Goal: Transaction & Acquisition: Purchase product/service

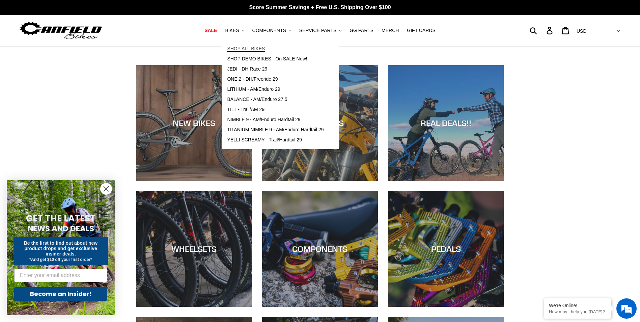
click at [245, 48] on span "SHOP ALL BIKES" at bounding box center [246, 49] width 38 height 6
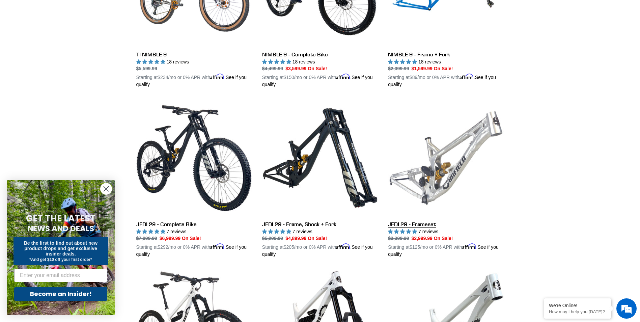
scroll to position [809, 0]
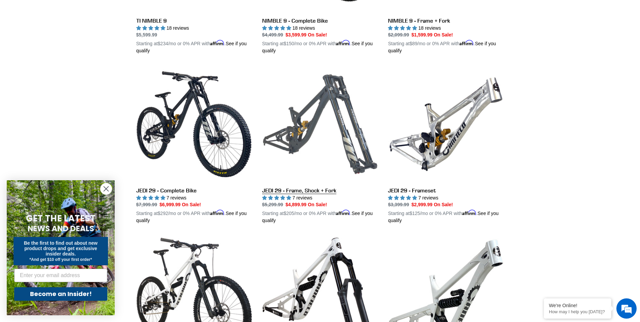
click at [298, 147] on link "JEDI 29 - Frame, Shock + Fork" at bounding box center [320, 145] width 116 height 158
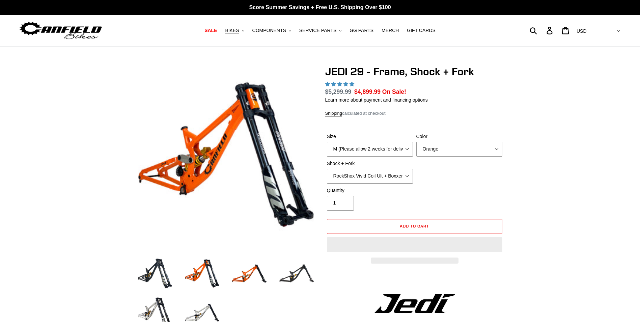
select select "highest-rating"
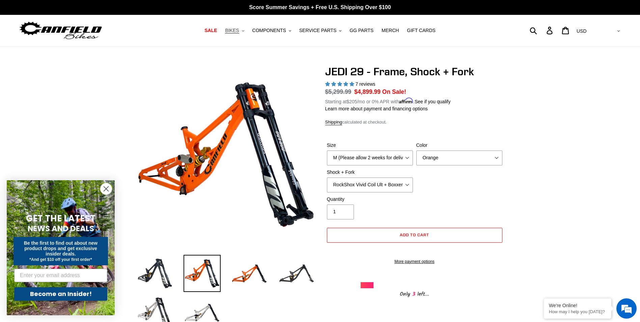
click at [239, 33] on span "BIKES" at bounding box center [232, 31] width 14 height 6
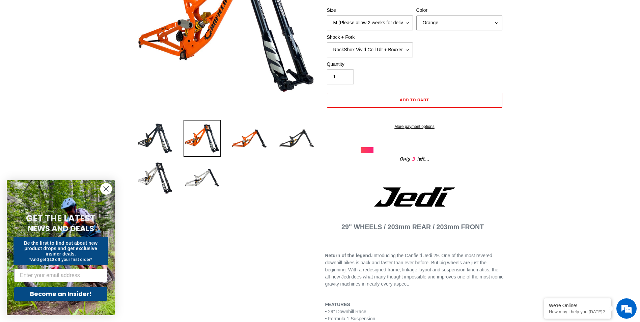
scroll to position [101, 0]
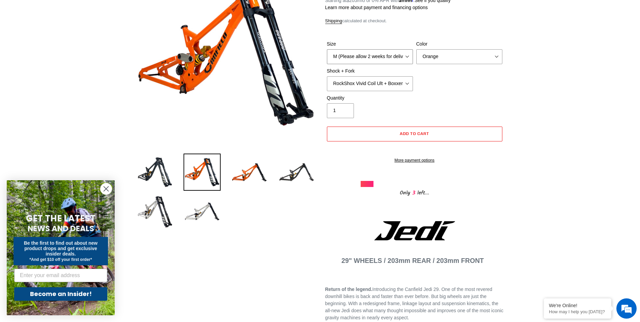
click at [404, 56] on select "M (Please allow 2 weeks for delivery) L (Please allow 2 weeks for delivery) XL" at bounding box center [370, 56] width 86 height 15
click at [327, 49] on select "M (Please allow 2 weeks for delivery) L (Please allow 2 weeks for delivery) XL" at bounding box center [370, 56] width 86 height 15
click at [403, 60] on select "M (Please allow 2 weeks for delivery) L (Please allow 2 weeks for delivery) XL" at bounding box center [370, 56] width 86 height 15
select select "M (Please allow 2 weeks for delivery)"
click at [327, 49] on select "M (Please allow 2 weeks for delivery) L (Please allow 2 weeks for delivery) XL" at bounding box center [370, 56] width 86 height 15
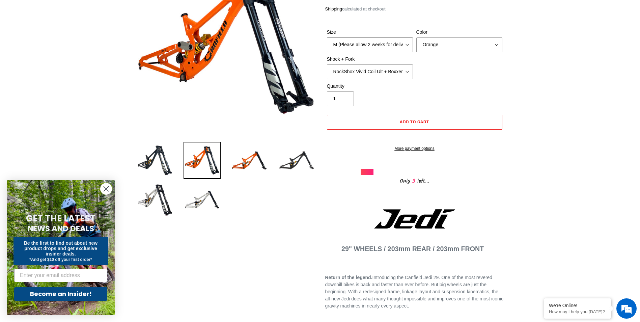
scroll to position [101, 0]
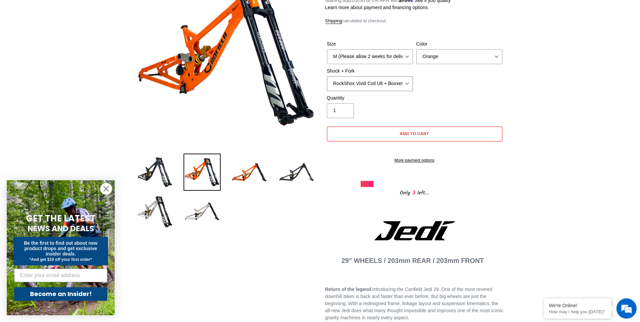
click at [405, 82] on select "RockShox Vivid Coil Ult + Boxxer RC2 C3 Ult Fox DHX2 250x75 + Fox 40 Float Grip…" at bounding box center [370, 83] width 86 height 15
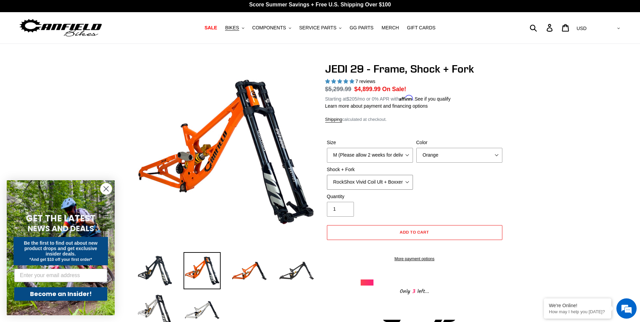
scroll to position [0, 0]
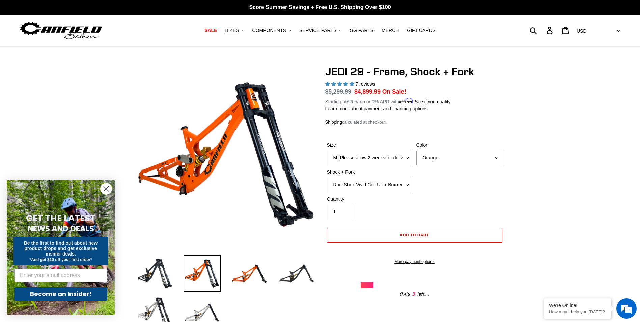
click at [238, 32] on span "BIKES" at bounding box center [232, 31] width 14 height 6
click at [282, 32] on span "COMPONENTS" at bounding box center [269, 31] width 34 height 6
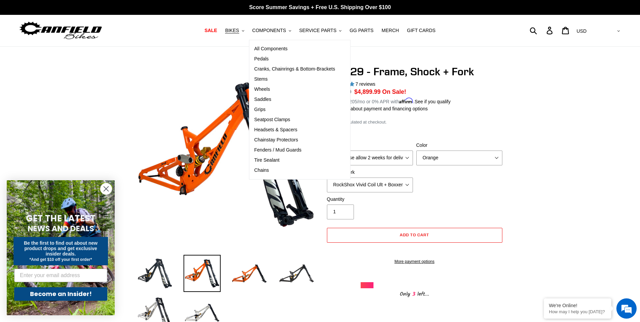
drag, startPoint x: 165, startPoint y: 22, endPoint x: 185, endPoint y: 25, distance: 20.5
click at [171, 23] on div "SALE BIKES .cls-1{fill:#231f20} SHOP ALL BIKES SHOP DEMO BIKES - On SALE Now! J…" at bounding box center [320, 30] width 602 height 31
